Goal: Information Seeking & Learning: Learn about a topic

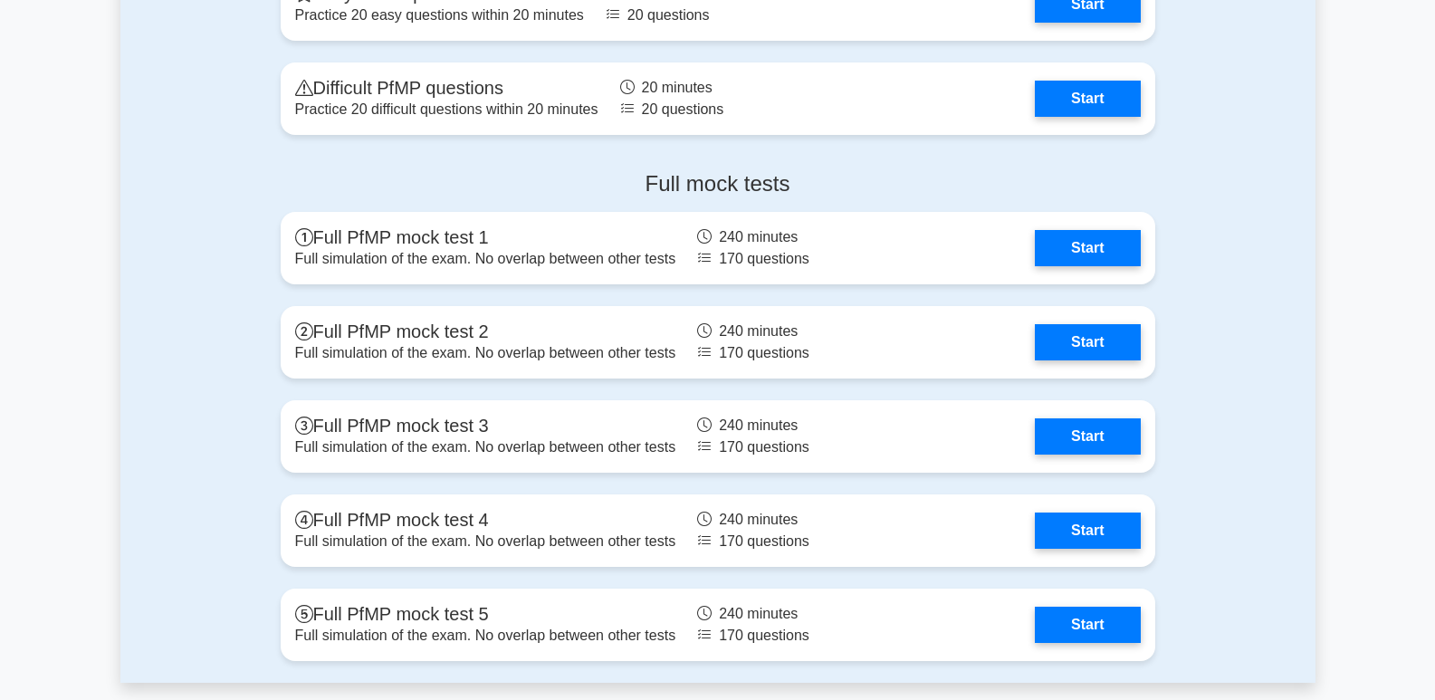
scroll to position [2161, 0]
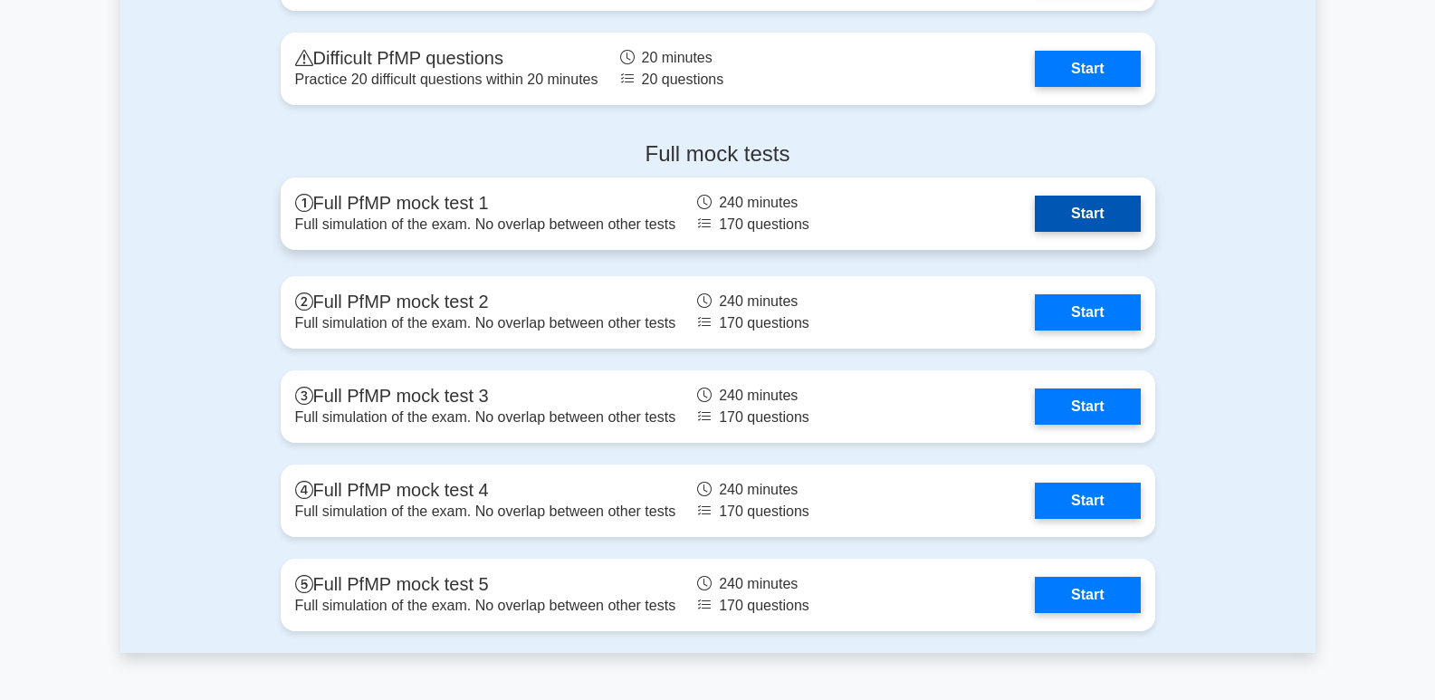
click at [1035, 227] on link "Start" at bounding box center [1087, 214] width 105 height 36
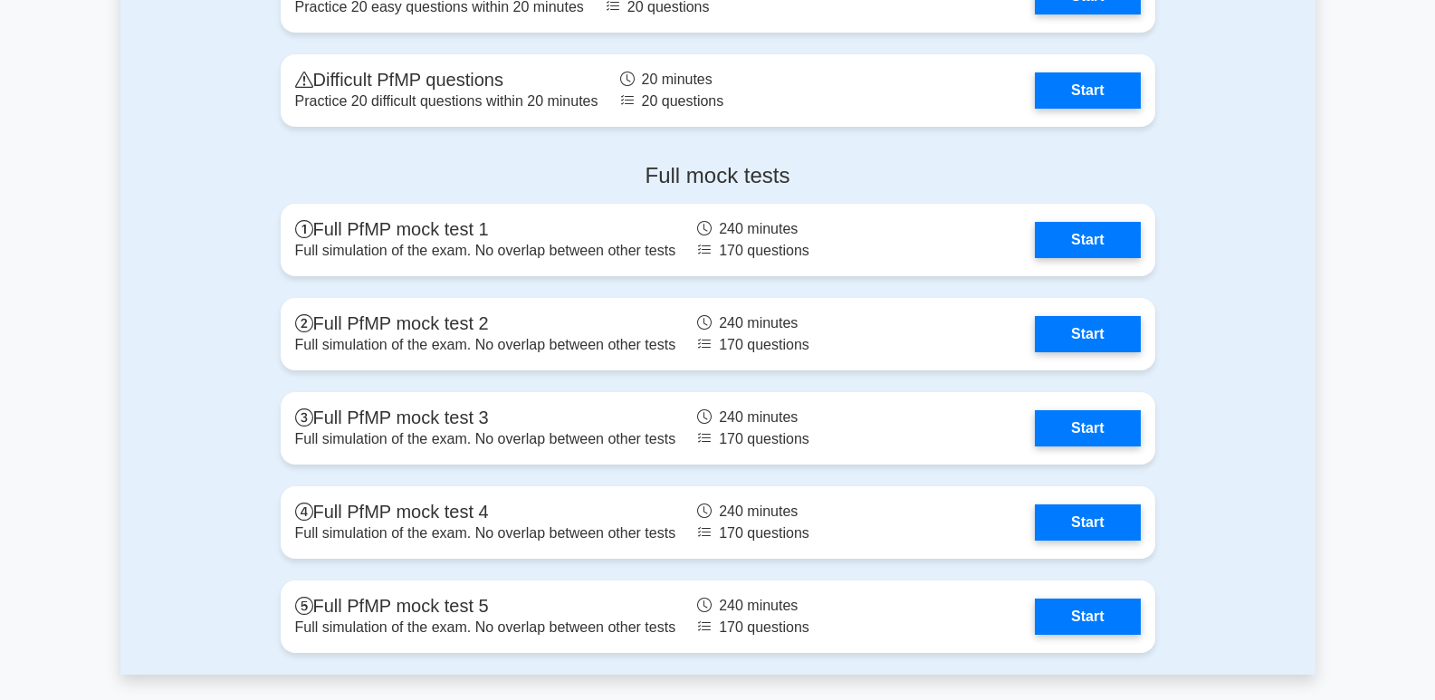
scroll to position [2161, 0]
